Goal: Transaction & Acquisition: Purchase product/service

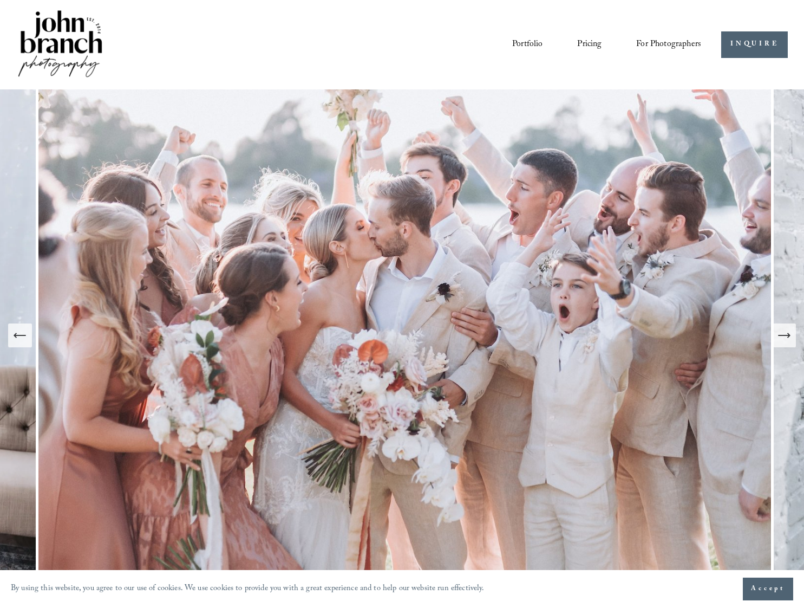
click at [791, 333] on icon "Next Slide" at bounding box center [784, 335] width 15 height 15
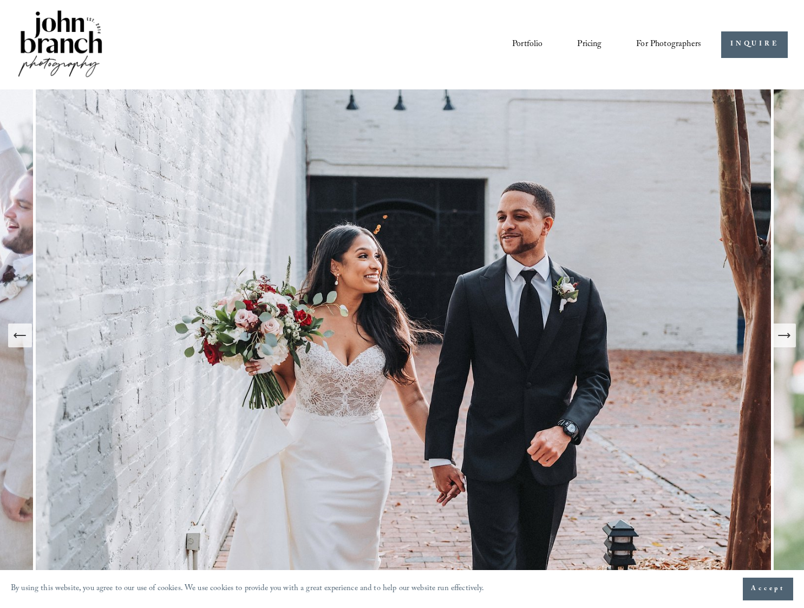
click at [791, 333] on icon "Next Slide" at bounding box center [784, 335] width 15 height 15
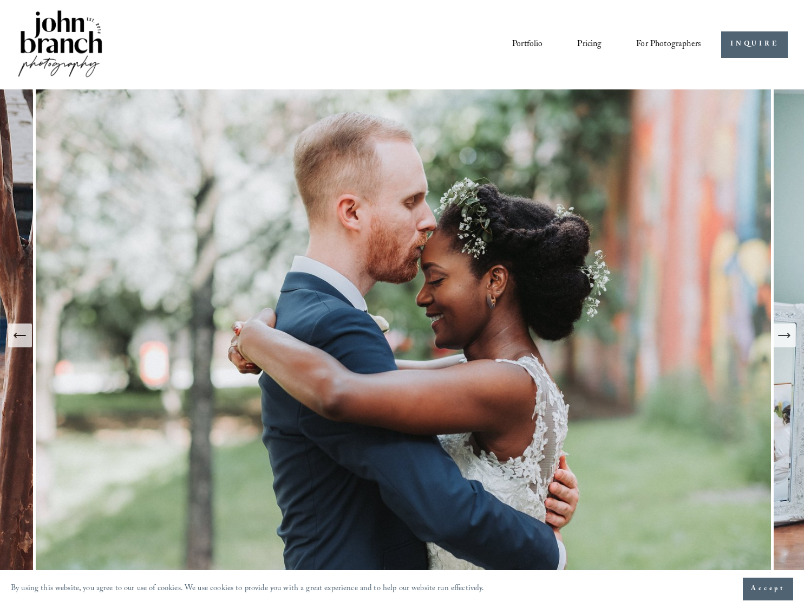
click at [791, 333] on icon "Next Slide" at bounding box center [784, 335] width 15 height 15
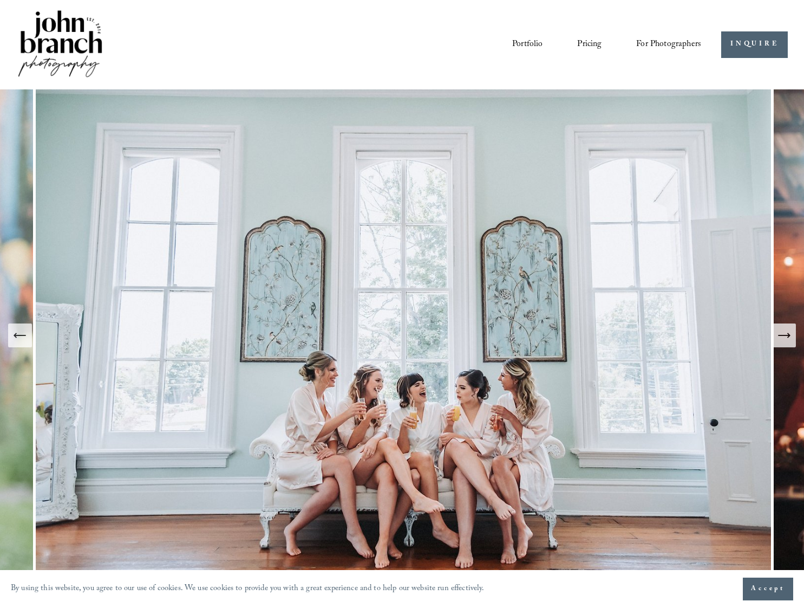
click at [791, 333] on icon "Next Slide" at bounding box center [784, 335] width 15 height 15
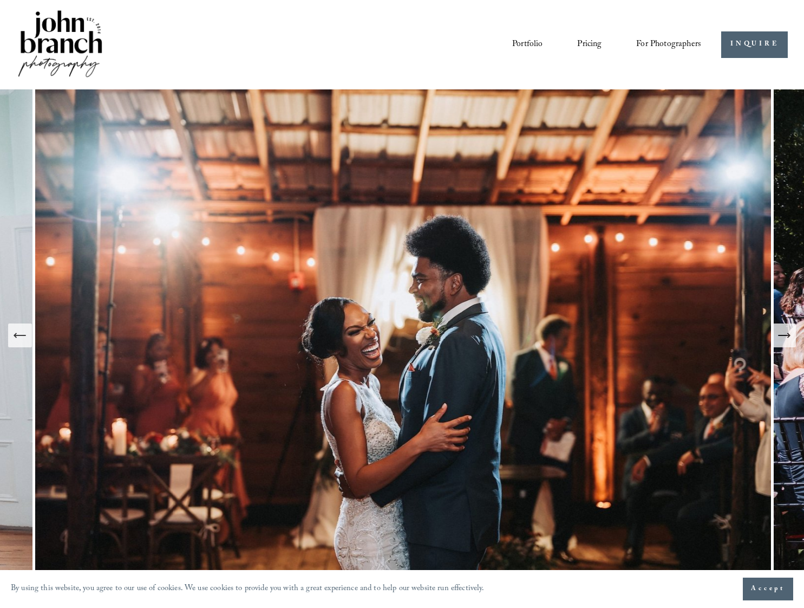
click at [791, 333] on icon "Next Slide" at bounding box center [784, 335] width 15 height 15
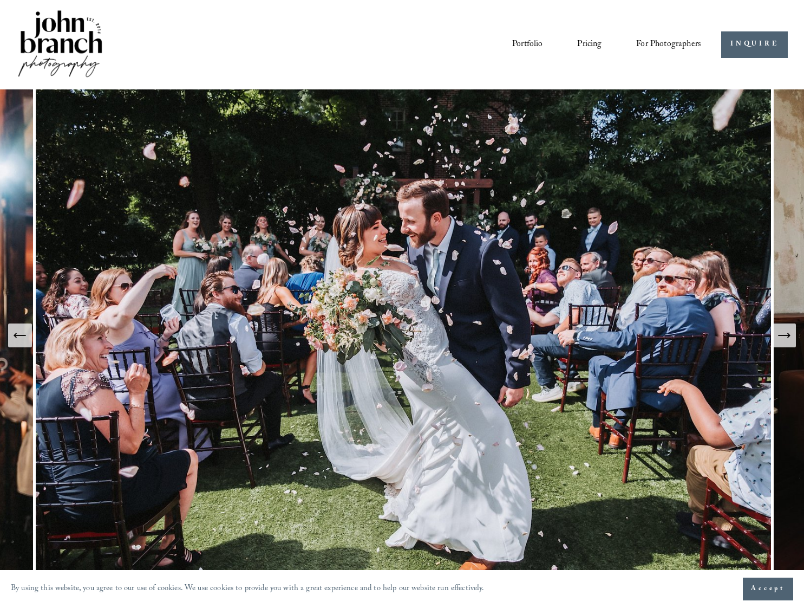
click at [791, 333] on icon "Next Slide" at bounding box center [784, 335] width 15 height 15
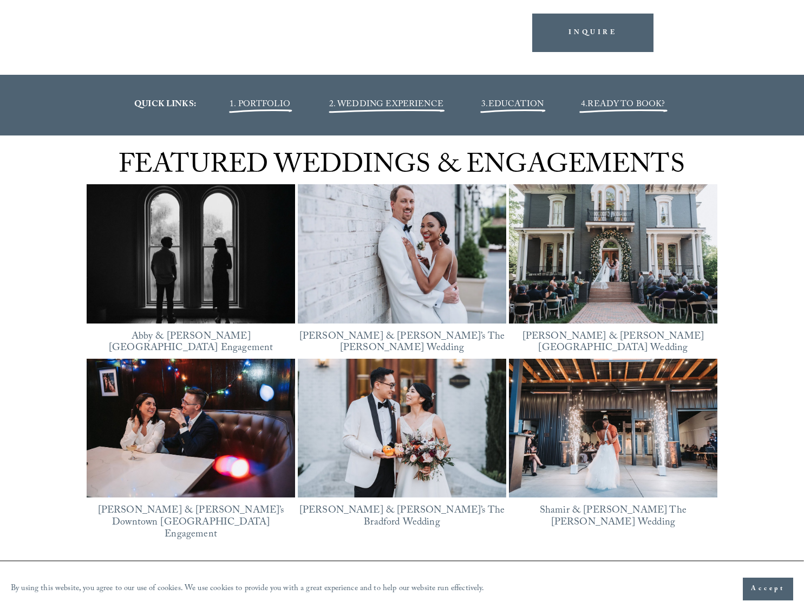
scroll to position [1351, 0]
click at [239, 298] on img at bounding box center [191, 254] width 209 height 157
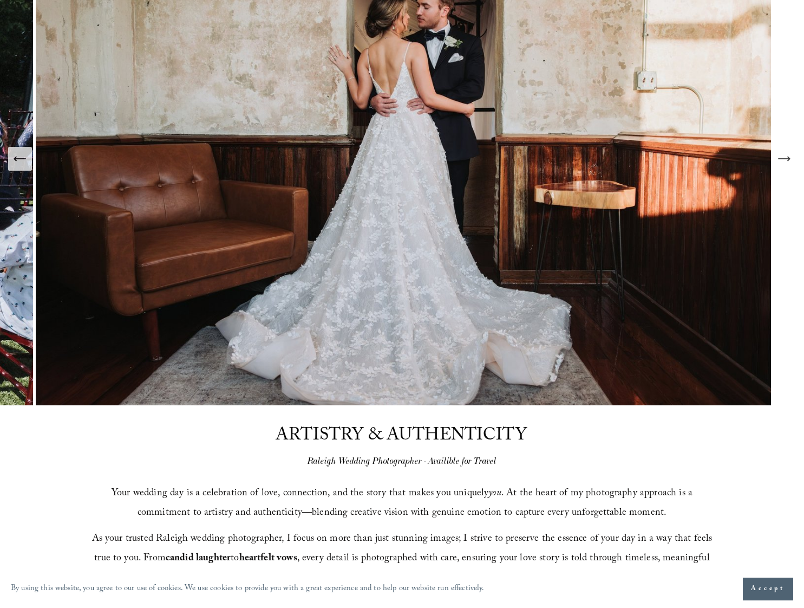
scroll to position [0, 0]
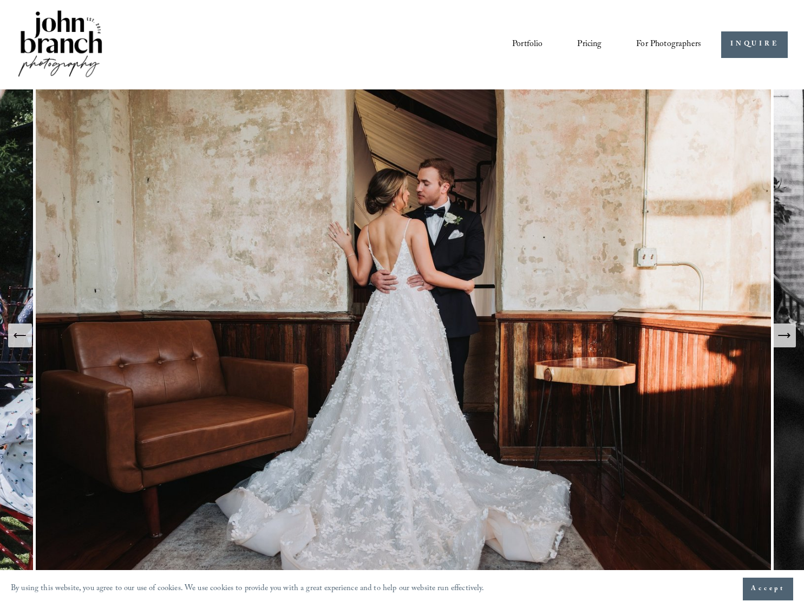
click at [585, 42] on link "Pricing" at bounding box center [589, 44] width 24 height 18
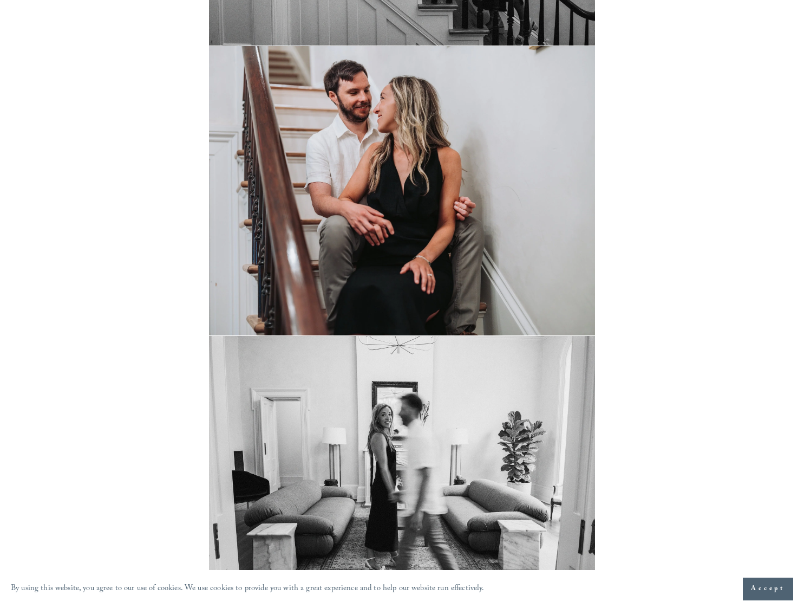
scroll to position [3574, 0]
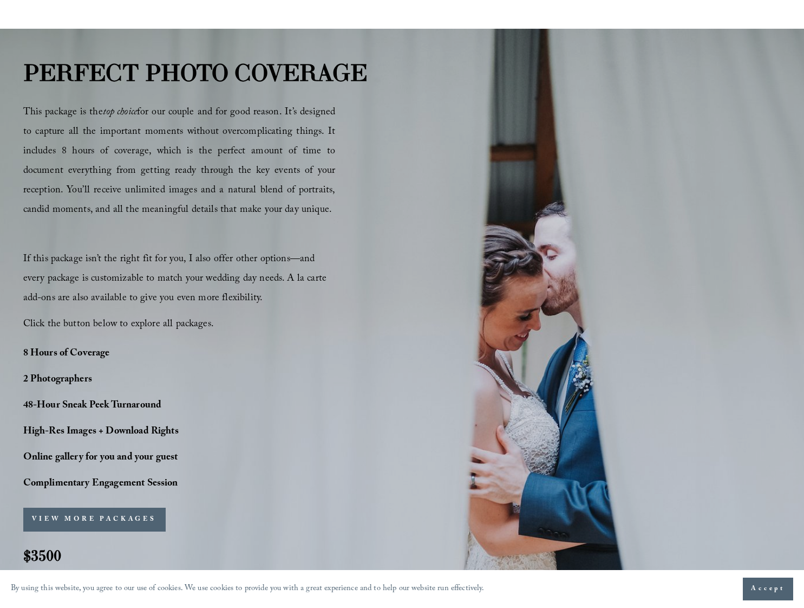
scroll to position [545, 0]
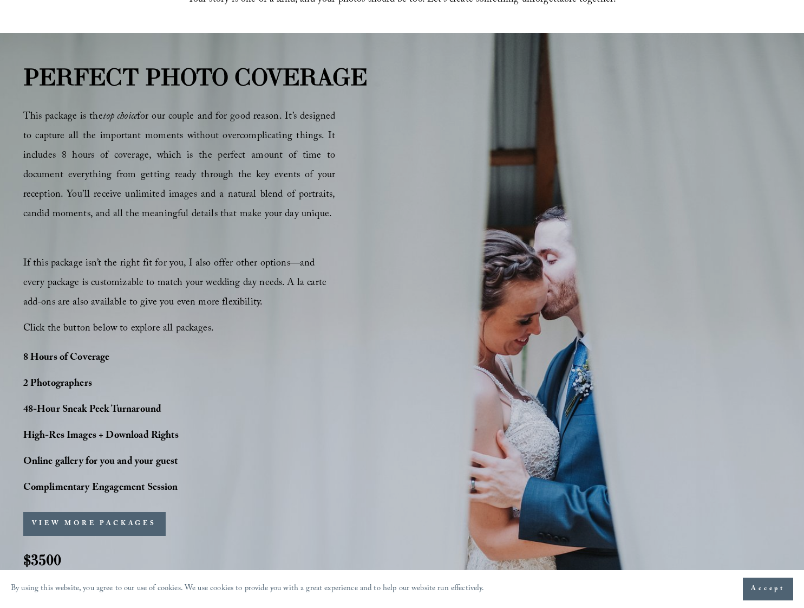
click at [146, 523] on button "VIEW MORE PACKAGES" at bounding box center [94, 524] width 142 height 24
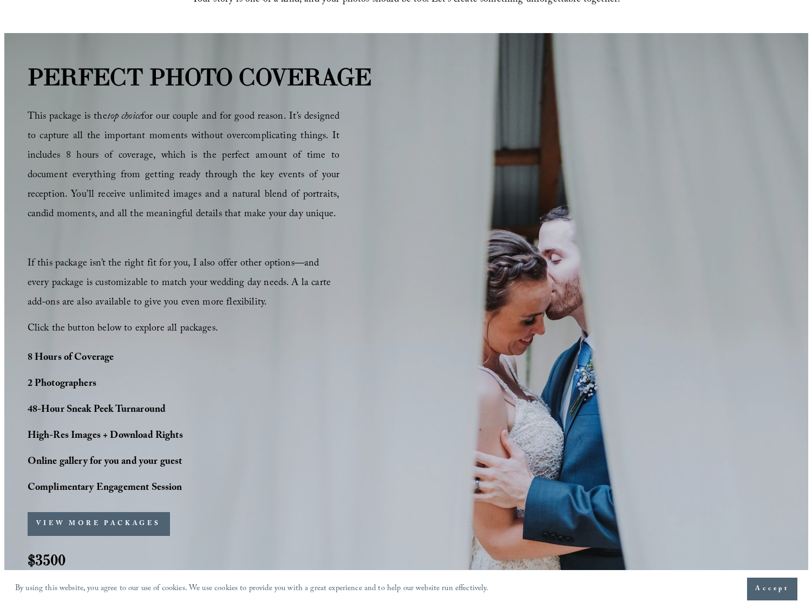
scroll to position [548, 0]
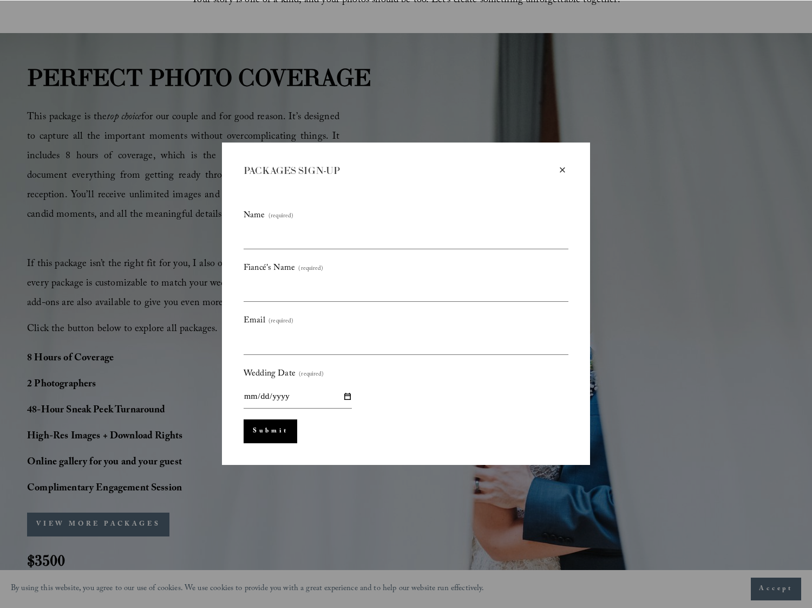
click at [562, 171] on div "×" at bounding box center [563, 170] width 12 height 12
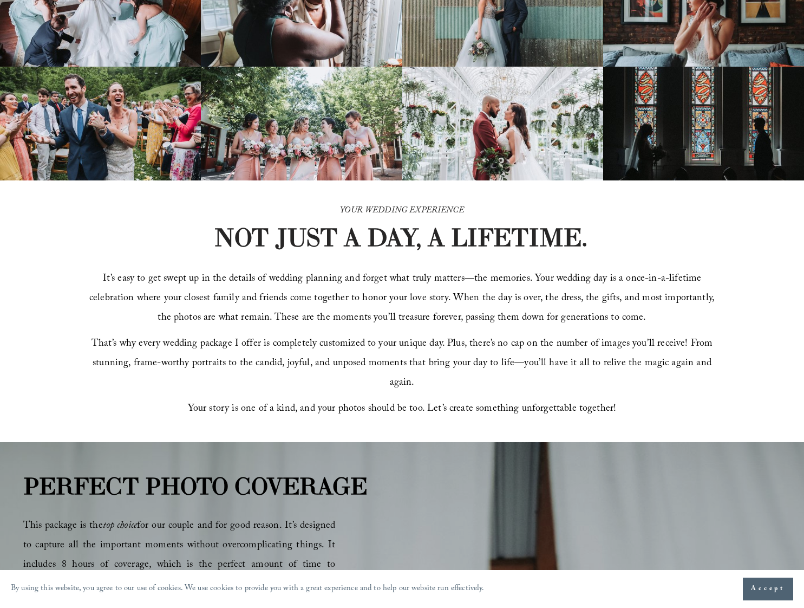
scroll to position [0, 0]
